Goal: Check status: Check status

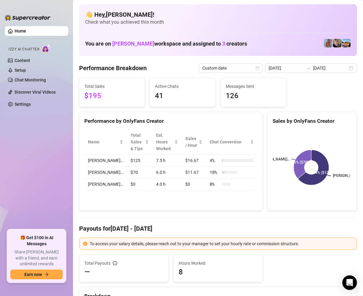
scroll to position [61, 0]
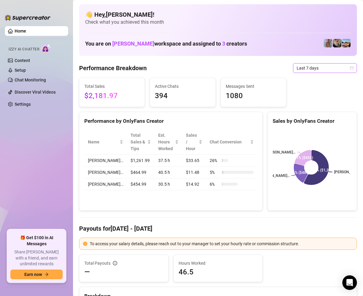
click at [350, 68] on icon "calendar" at bounding box center [352, 68] width 4 height 4
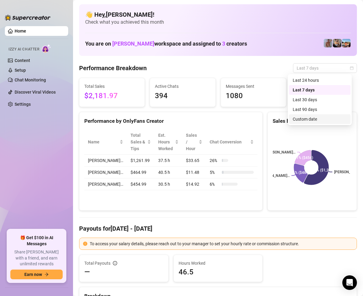
click at [306, 121] on div "Custom date" at bounding box center [320, 119] width 54 height 7
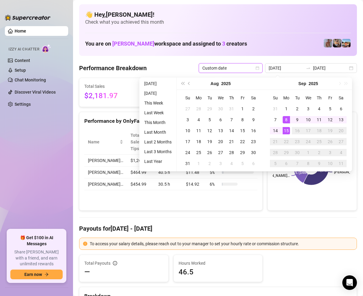
type input "[DATE]"
click at [287, 130] on div "15" at bounding box center [286, 130] width 7 height 7
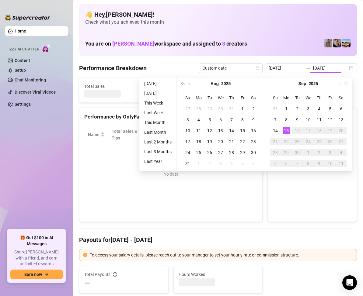
type input "[DATE]"
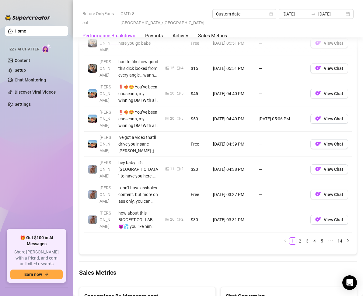
scroll to position [791, 0]
